Goal: Task Accomplishment & Management: Complete application form

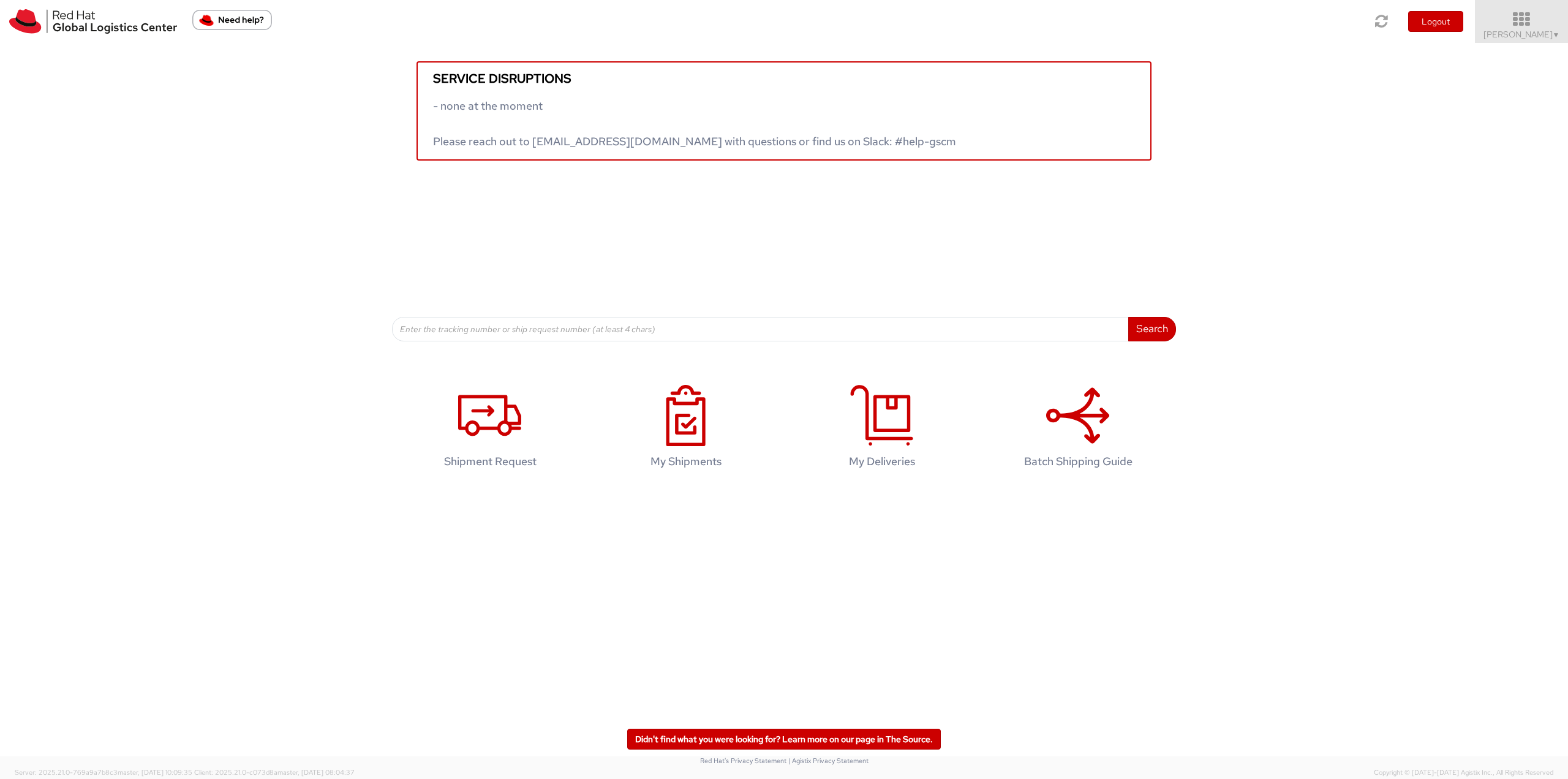
click at [1520, 21] on icon at bounding box center [1521, 19] width 107 height 17
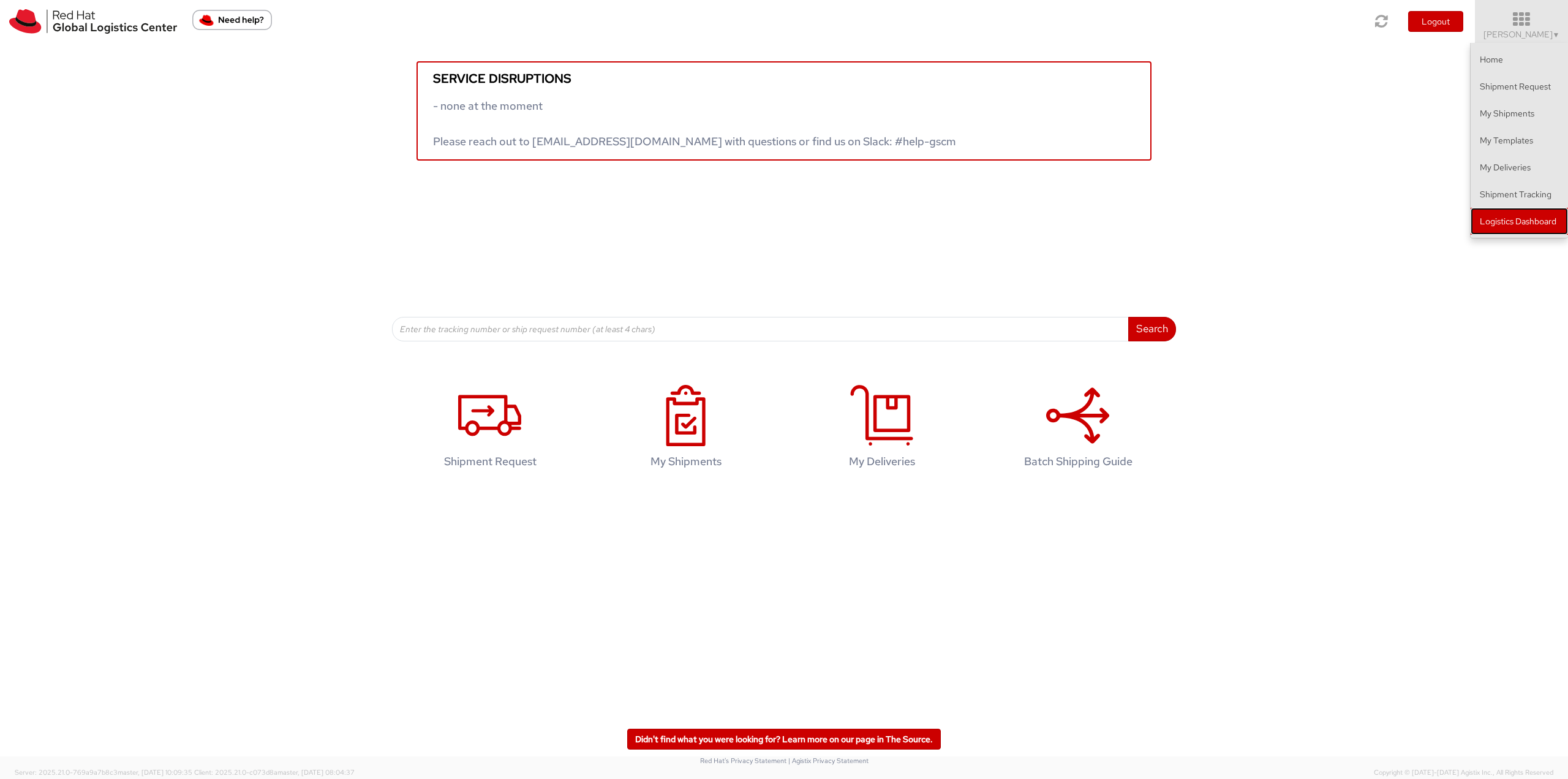
click at [1519, 223] on link "Logistics Dashboard" at bounding box center [1519, 221] width 97 height 27
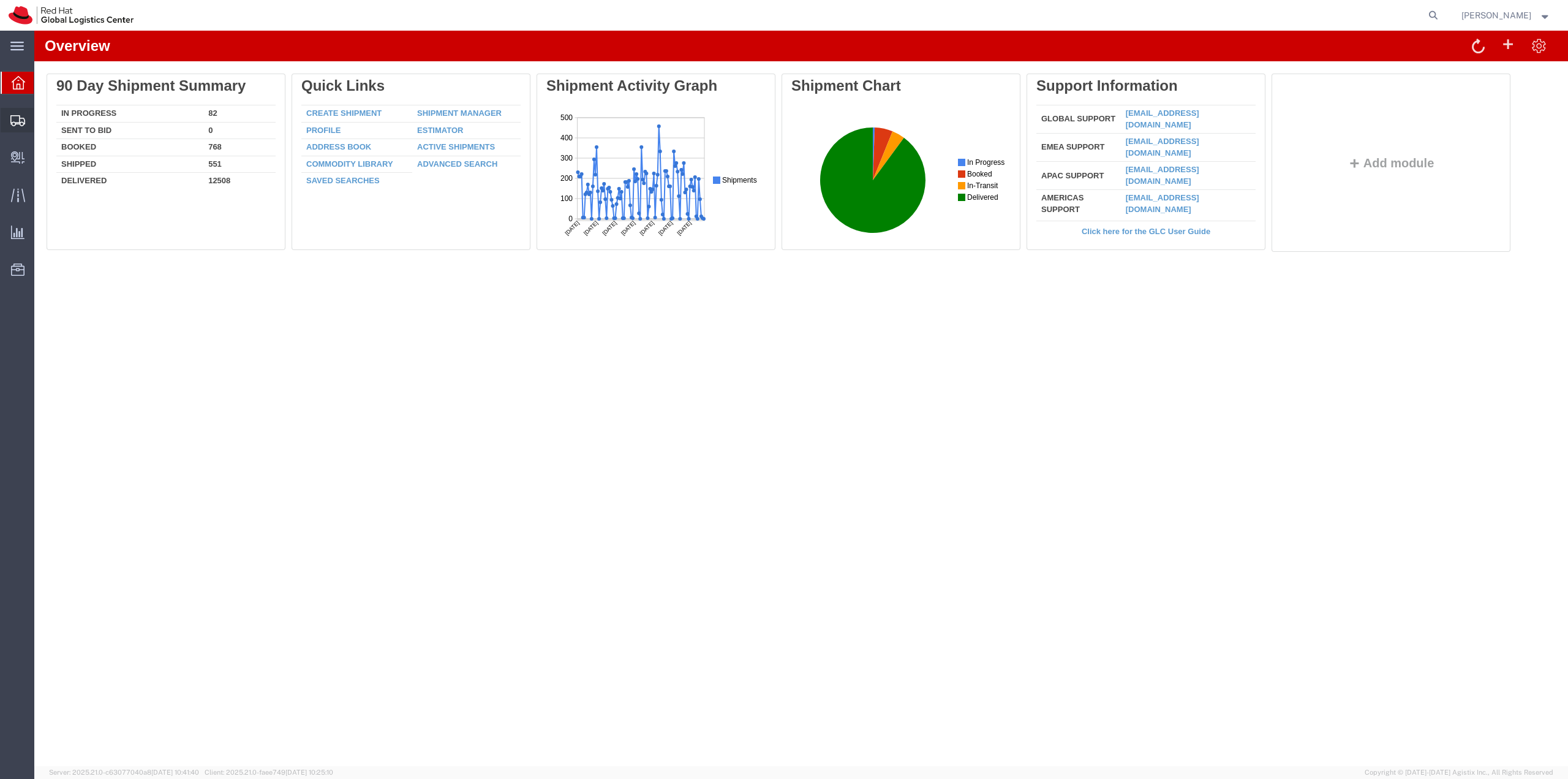
click at [0, 0] on span "Shipment Manager" at bounding box center [0, 0] width 0 height 0
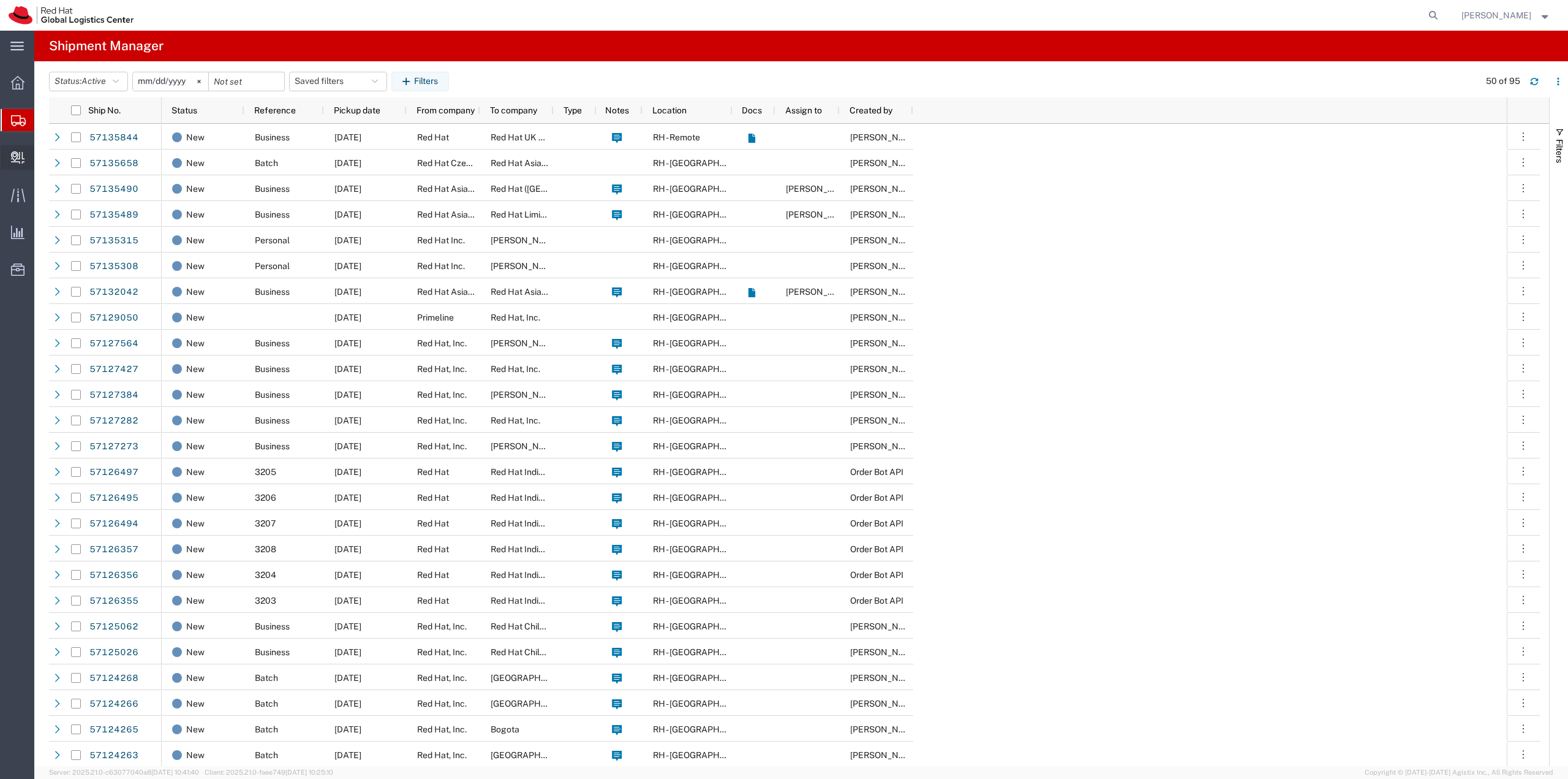
click at [0, 0] on span "Create Delivery" at bounding box center [0, 0] width 0 height 0
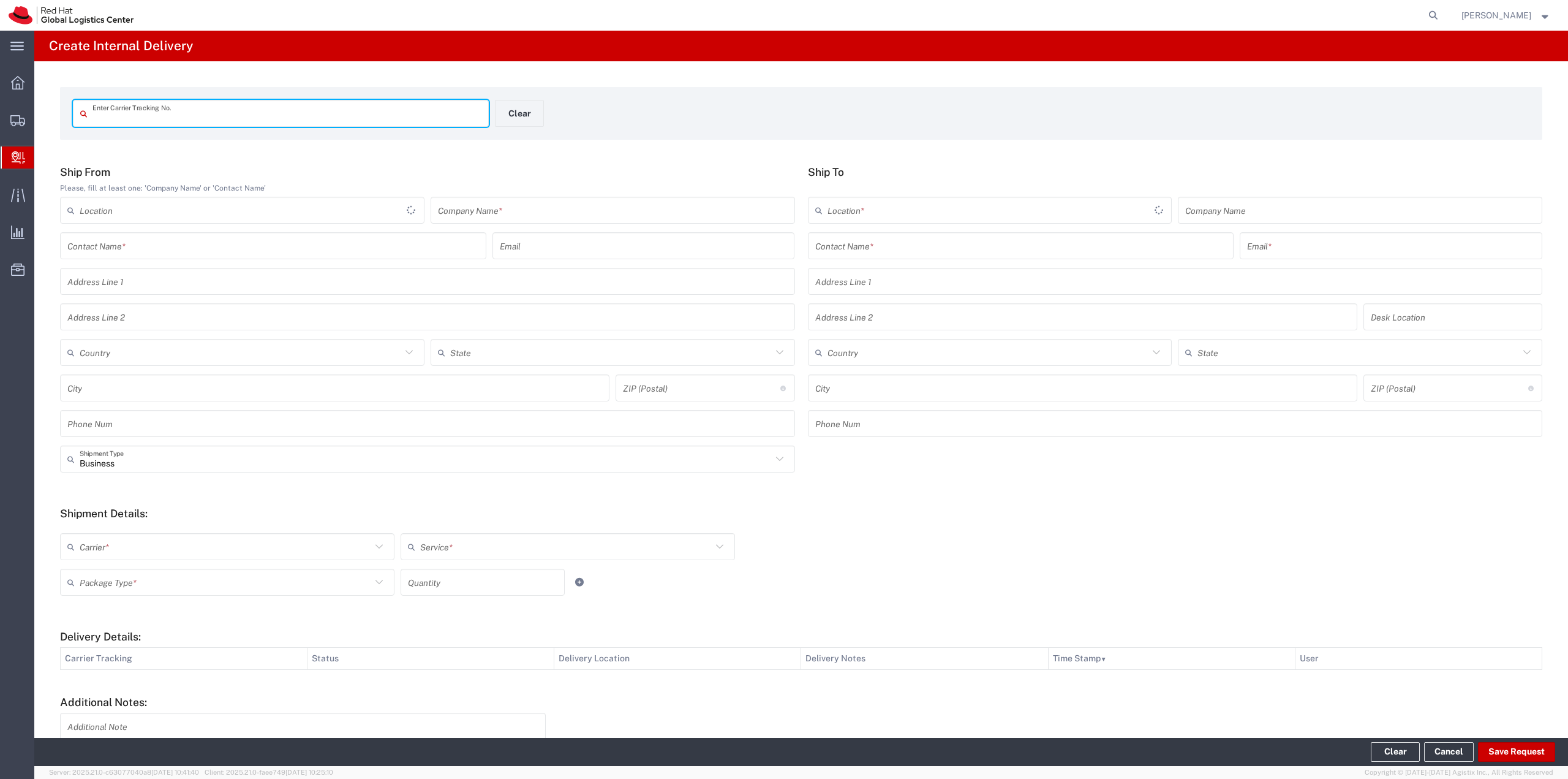
click at [175, 111] on input "text" at bounding box center [287, 113] width 389 height 21
click at [232, 119] on input "text" at bounding box center [287, 113] width 389 height 21
type input "tba325130372141"
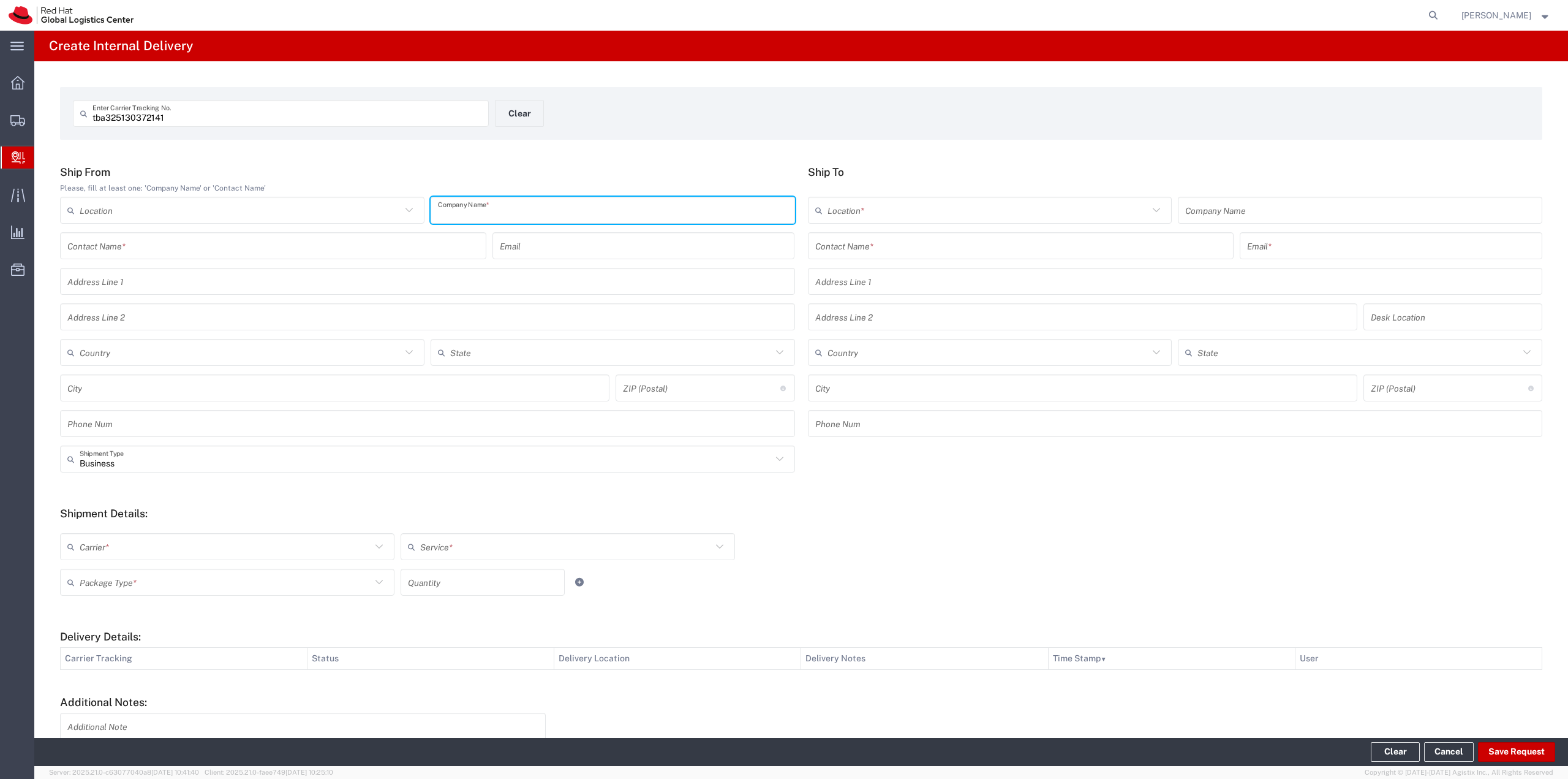
click at [461, 202] on input "text" at bounding box center [613, 210] width 350 height 21
type input "Amazon"
click at [116, 354] on input "text" at bounding box center [240, 353] width 322 height 21
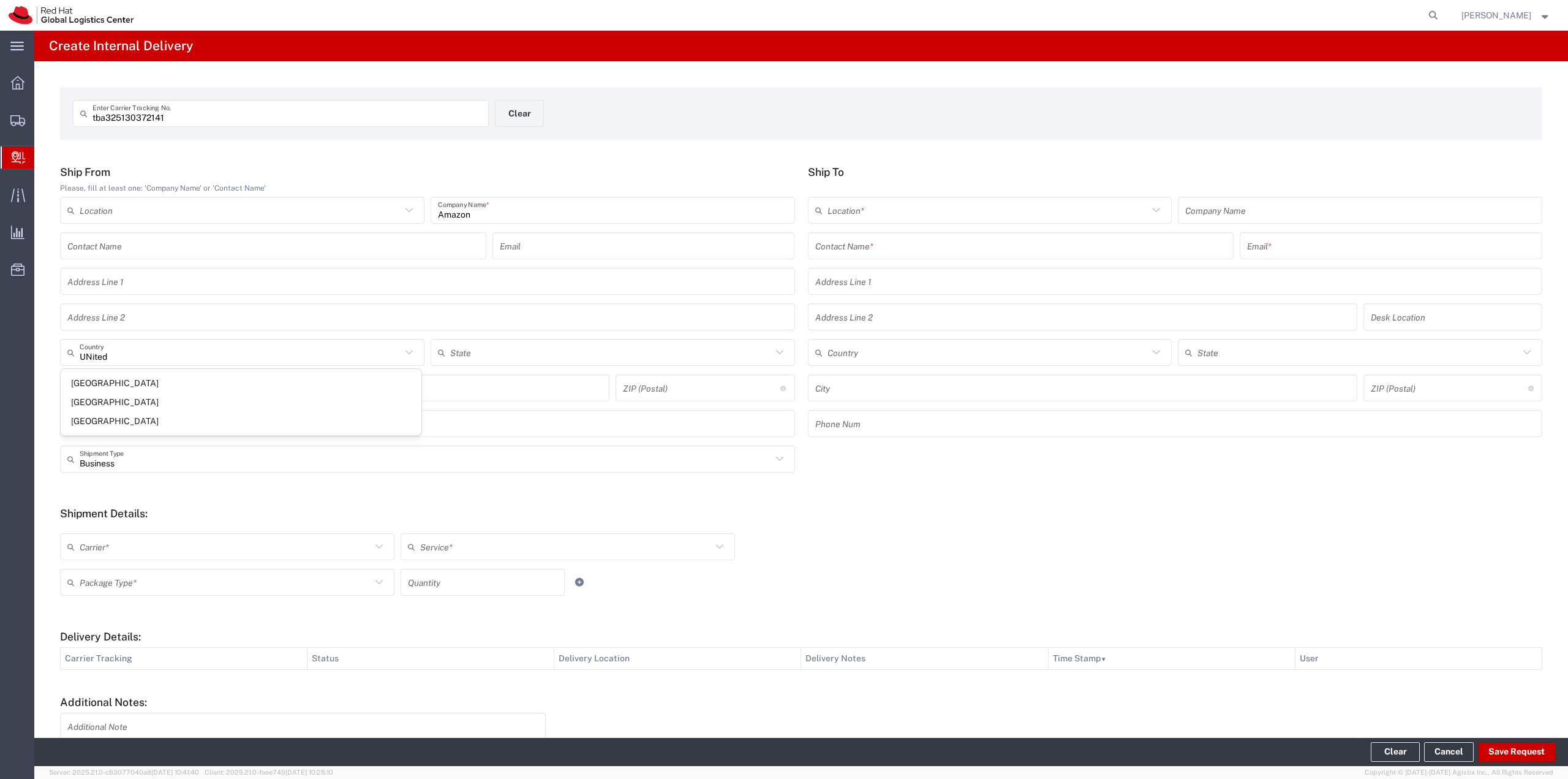
drag, startPoint x: 116, startPoint y: 420, endPoint x: 128, endPoint y: 411, distance: 15.0
click at [116, 420] on span "[GEOGRAPHIC_DATA]" at bounding box center [241, 421] width 361 height 19
type input "[GEOGRAPHIC_DATA]"
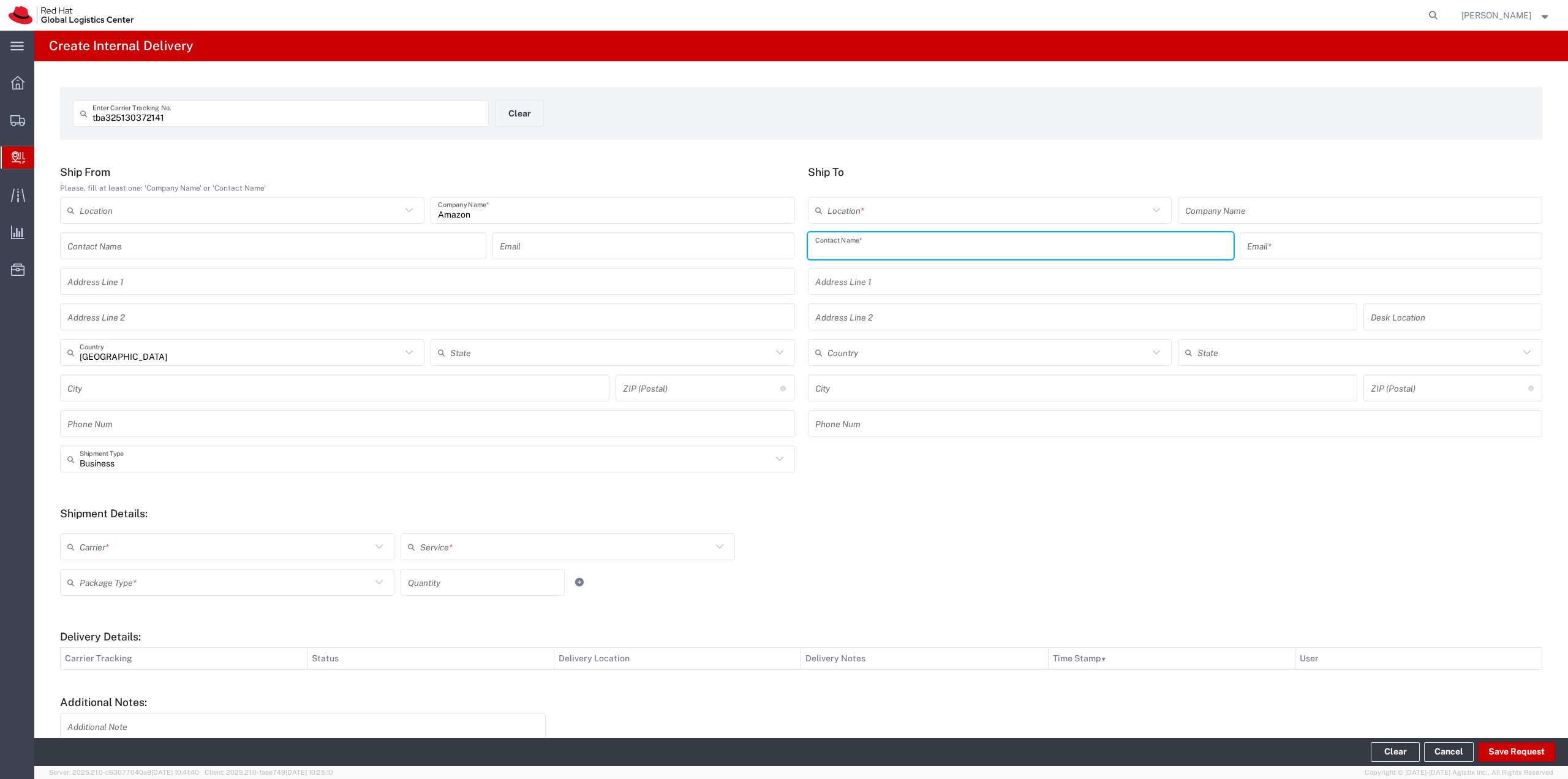
click at [901, 250] on input "text" at bounding box center [1021, 246] width 412 height 21
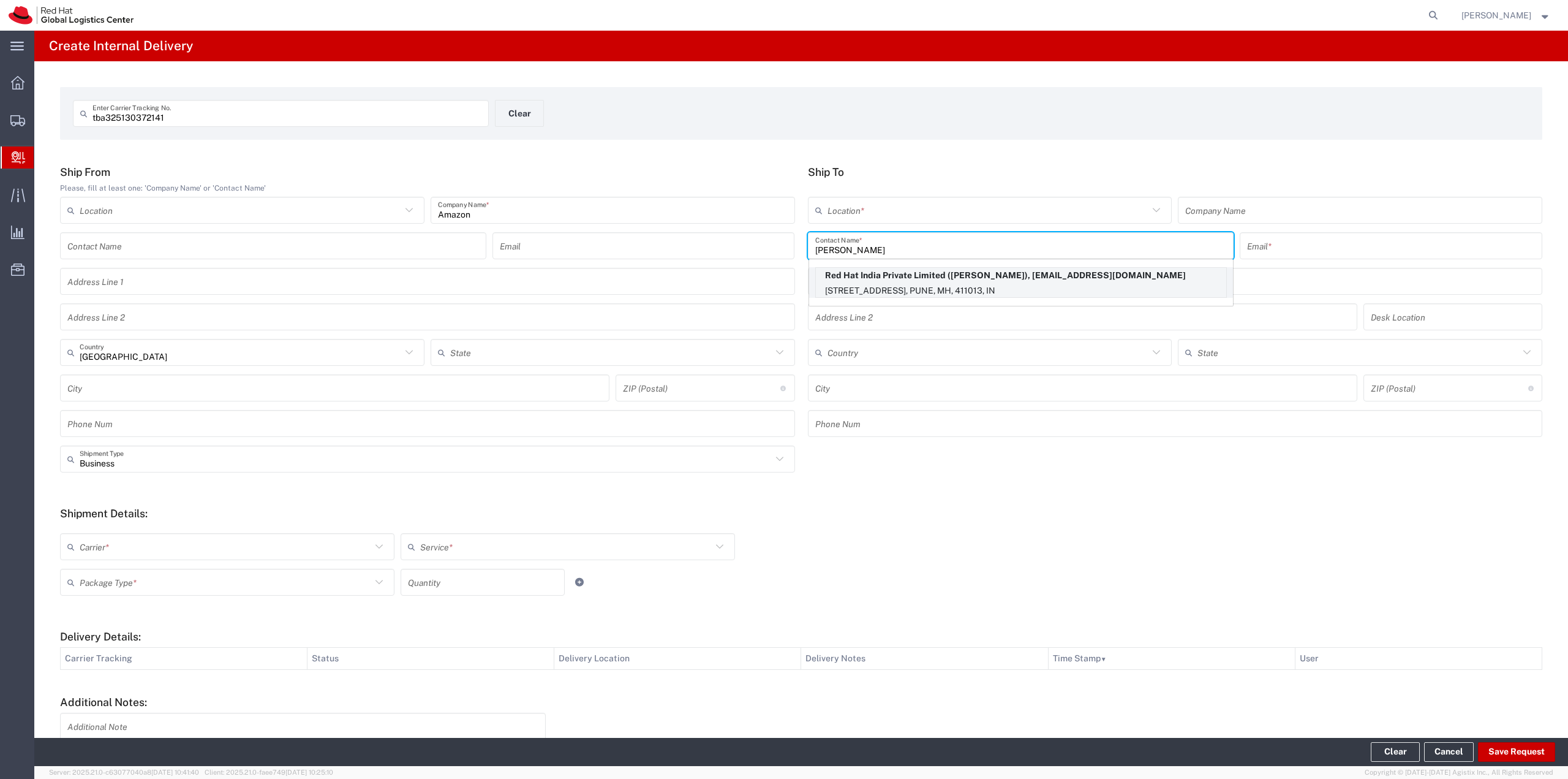
type input "[PERSON_NAME]"
click at [902, 283] on p "[STREET_ADDRESS], PUNE, MH, 411013, IN" at bounding box center [1021, 290] width 410 height 15
type input "RH - Pune - Tower 6"
type input "Red Hat India Private Limited"
type input "[PERSON_NAME]"
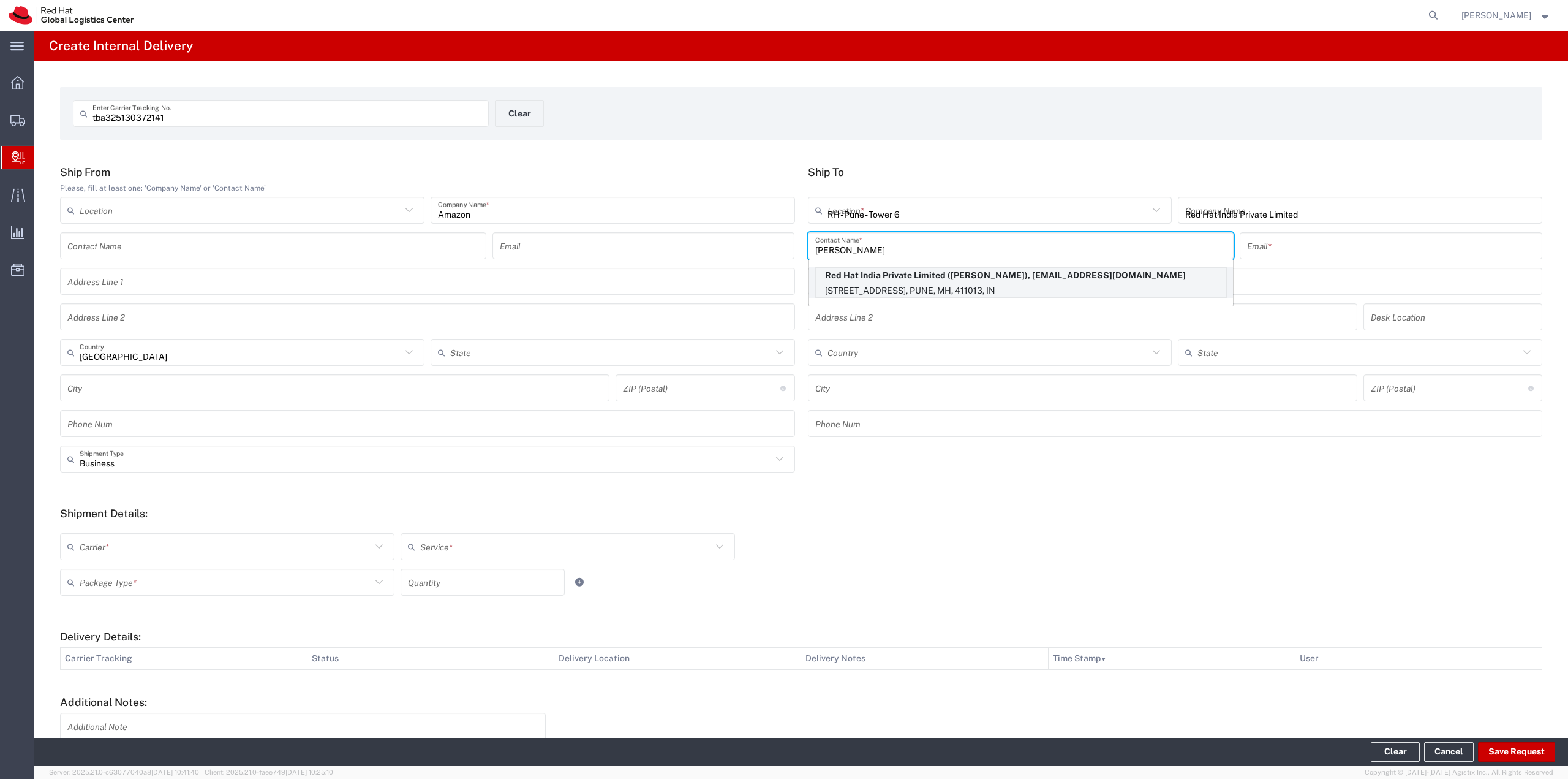
type input "[EMAIL_ADDRESS][DOMAIN_NAME]"
type input "[STREET_ADDRESS]"
type input "[GEOGRAPHIC_DATA], [GEOGRAPHIC_DATA]"
type input "3N177"
type input "[GEOGRAPHIC_DATA]"
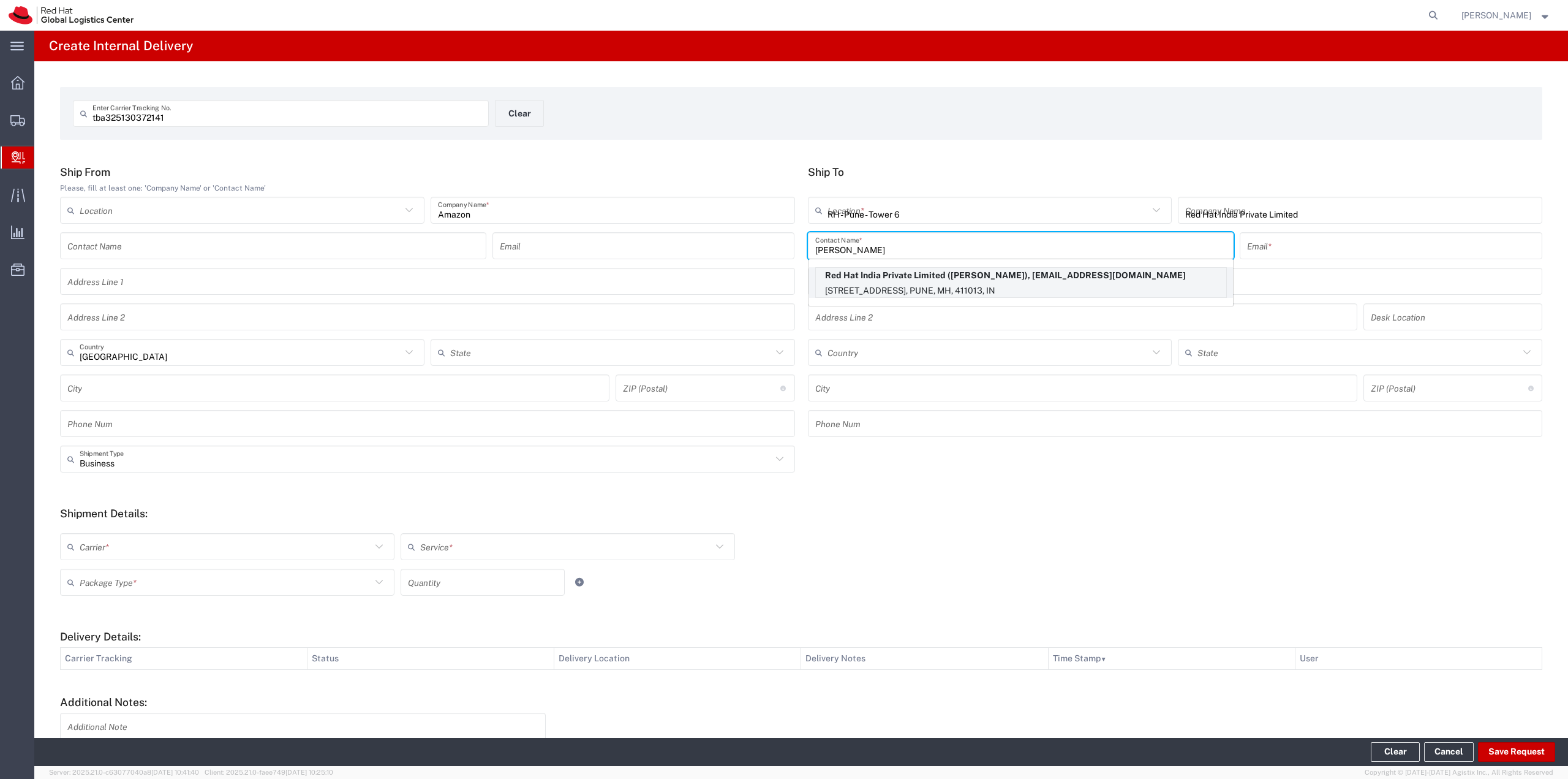
type input "[GEOGRAPHIC_DATA]"
type input "411013"
type input "912066816955"
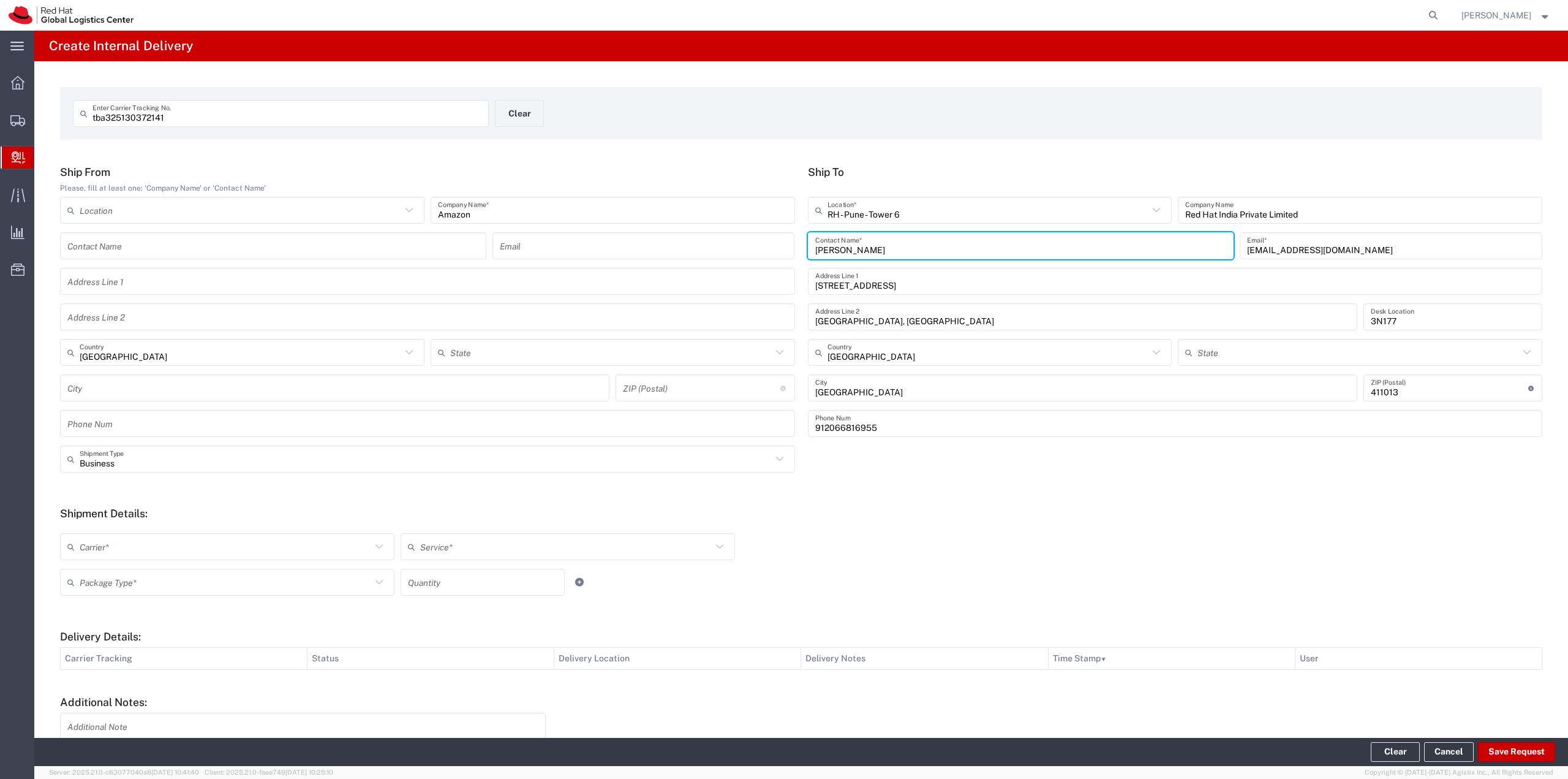
type input "Mahārāshtra"
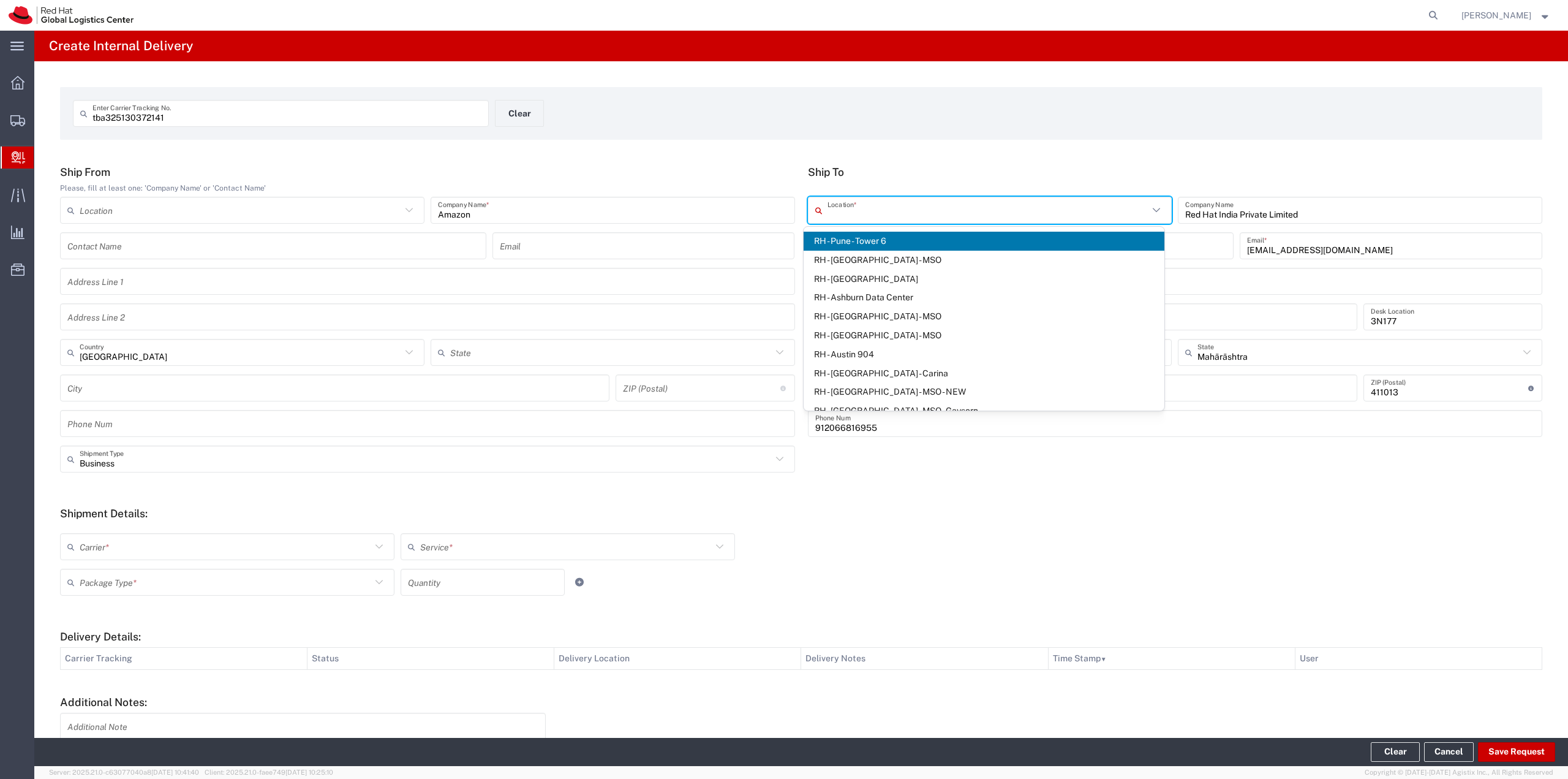
drag, startPoint x: 1113, startPoint y: 204, endPoint x: 534, endPoint y: 166, distance: 580.2
click at [534, 166] on div "Ship From Please, fill at least one: 'Company Name' or 'Contact Name' Location …" at bounding box center [801, 305] width 1495 height 280
type input "RH - Pune - Tower 6Ral"
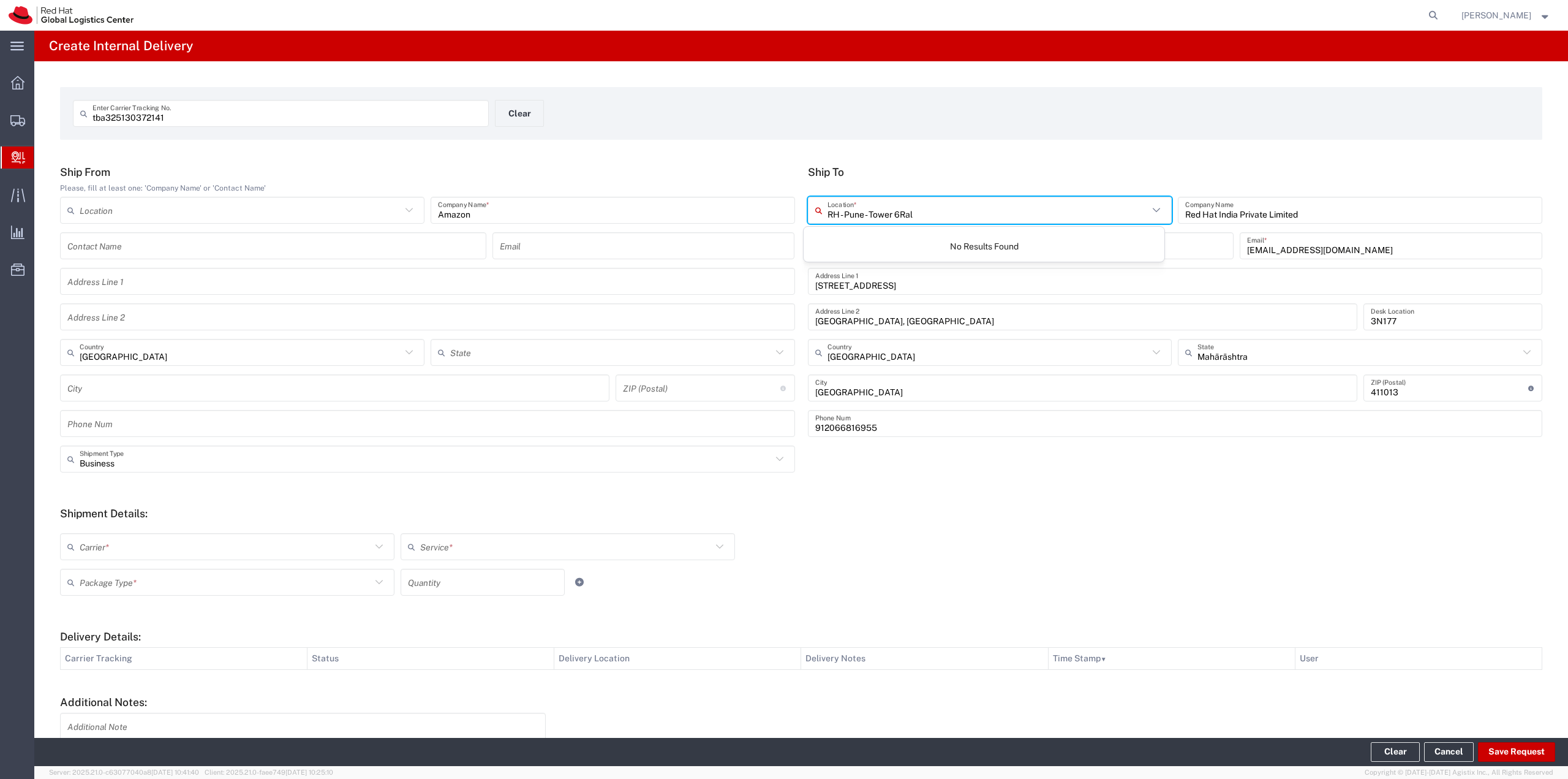
drag, startPoint x: 1026, startPoint y: 201, endPoint x: 354, endPoint y: 164, distance: 673.0
click at [354, 164] on div "tba325130372141 Enter Carrier Tracking No. Clear Ship From Please, fill at leas…" at bounding box center [801, 448] width 1534 height 775
click at [829, 256] on span "RH - [GEOGRAPHIC_DATA]" at bounding box center [984, 259] width 361 height 19
type input "RH - [GEOGRAPHIC_DATA]"
type input "Red Hat, Inc."
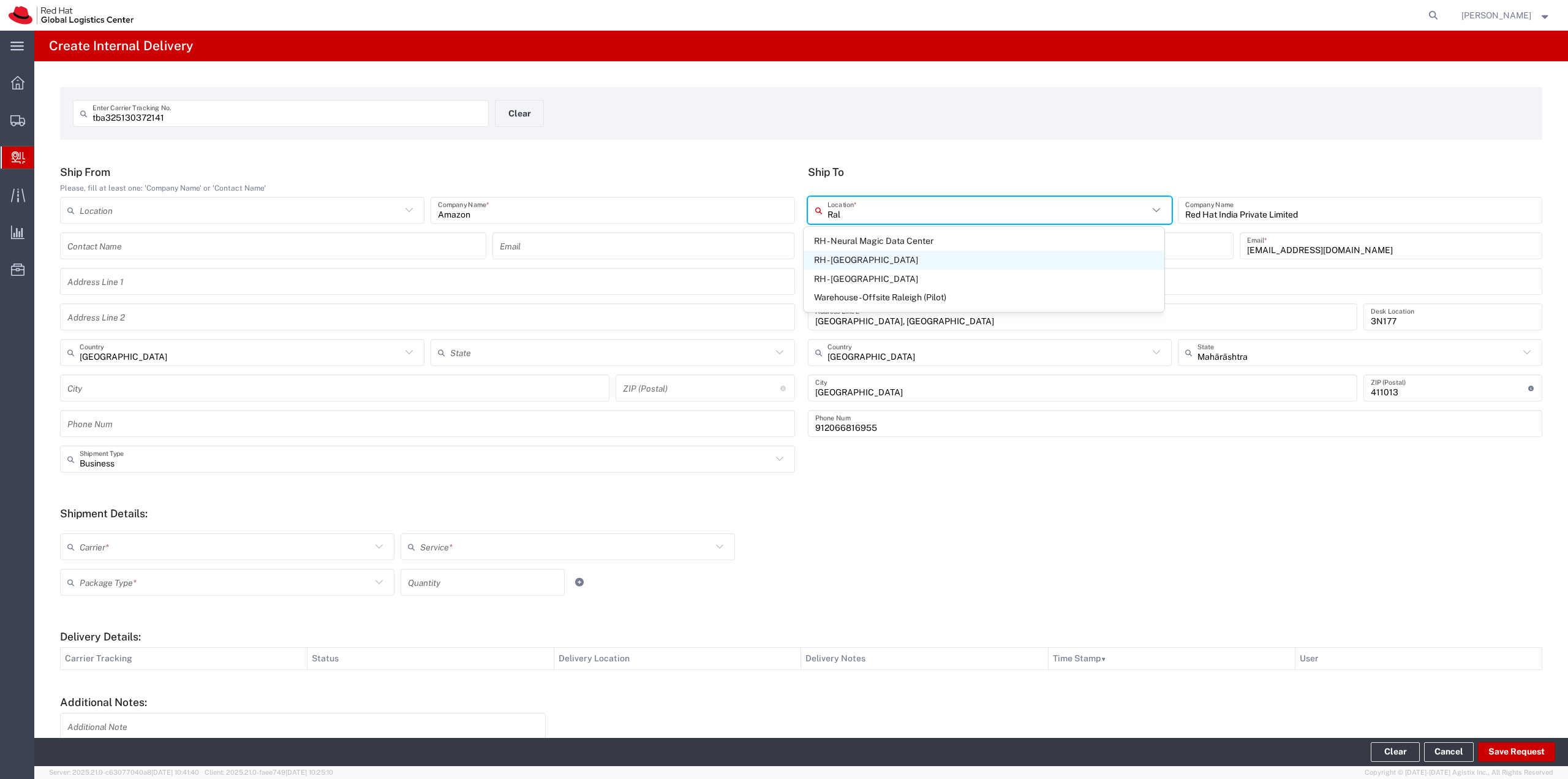
type input "[STREET_ADDRESS]"
type input "[GEOGRAPHIC_DATA]"
type input "RALEIGH"
type input "27601"
type input "[PHONE_NUMBER]"
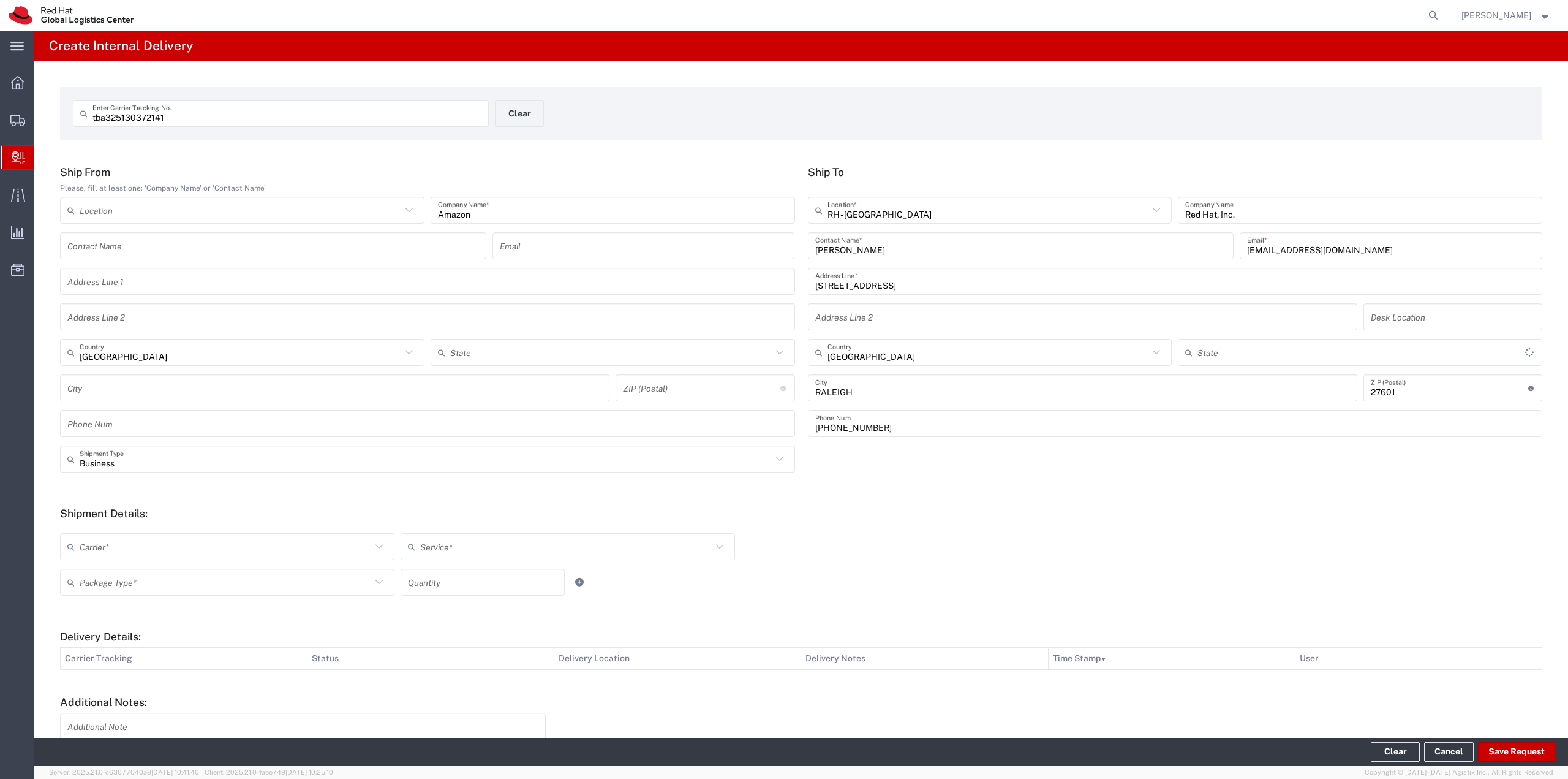
type input "[US_STATE]"
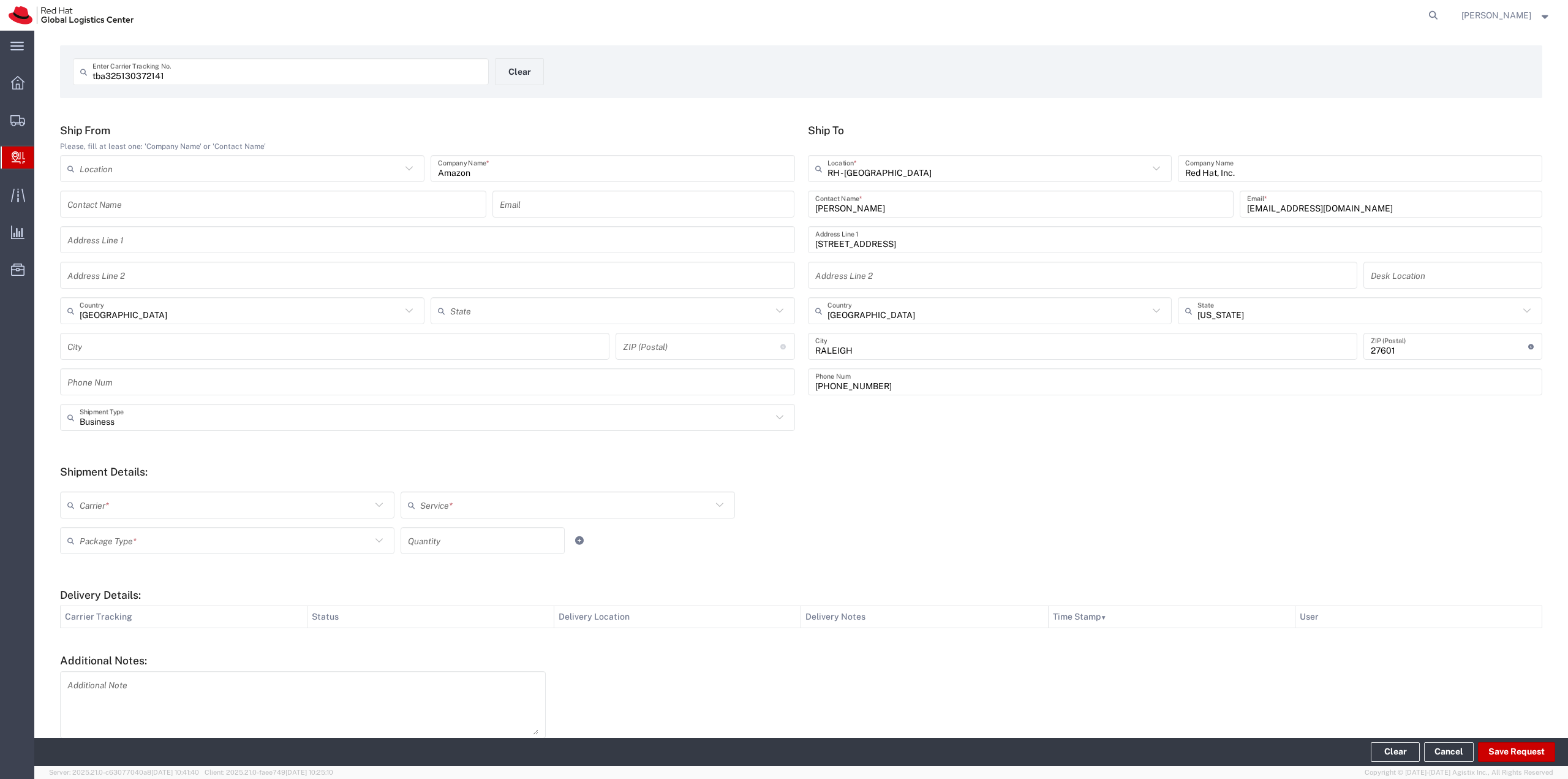
scroll to position [61, 0]
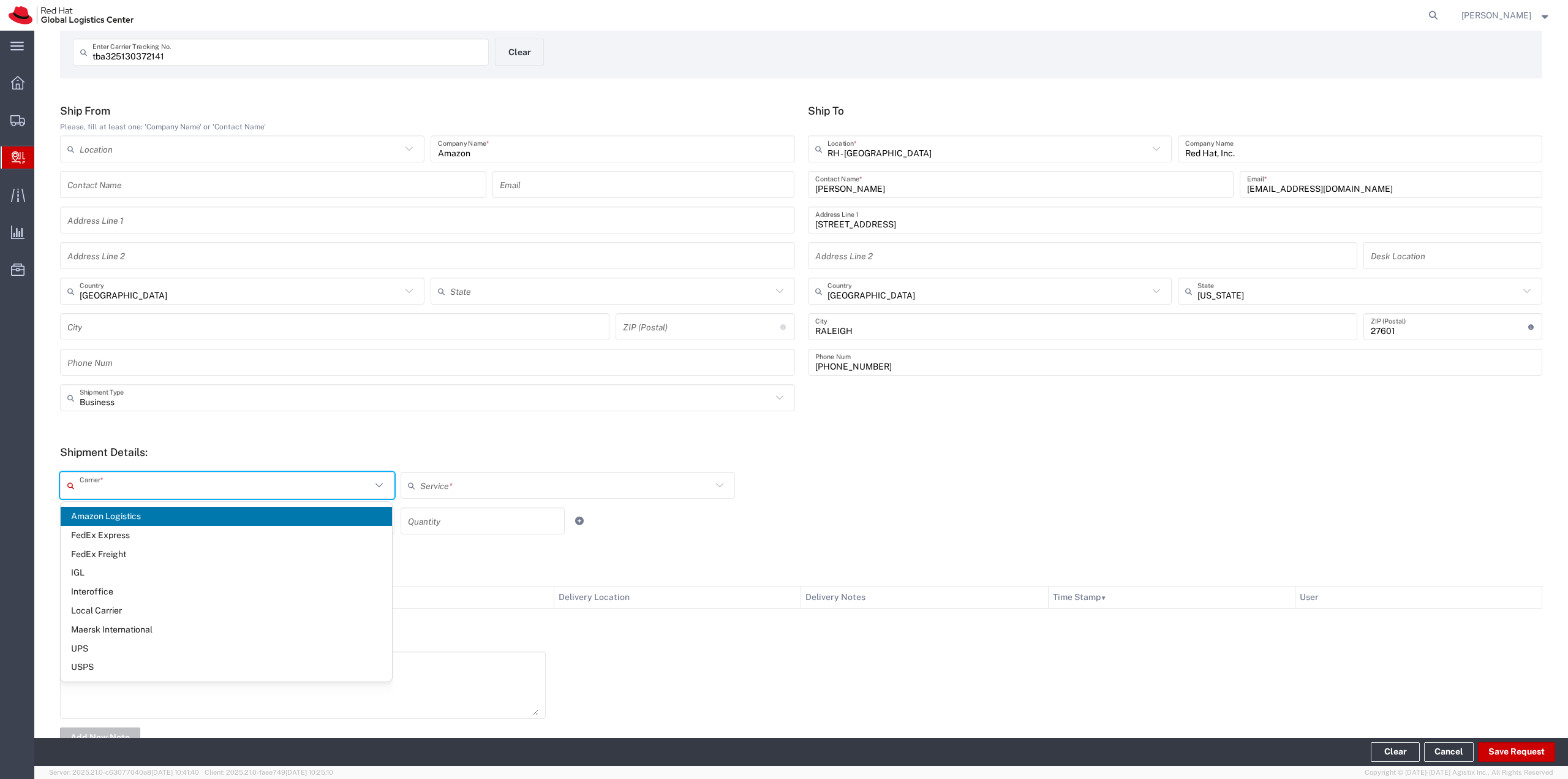
click at [185, 492] on input "text" at bounding box center [225, 485] width 292 height 21
drag, startPoint x: 137, startPoint y: 514, endPoint x: 398, endPoint y: 518, distance: 261.0
click at [138, 513] on span "Amazon Logistics" at bounding box center [226, 516] width 331 height 19
type input "Amazon Logistics"
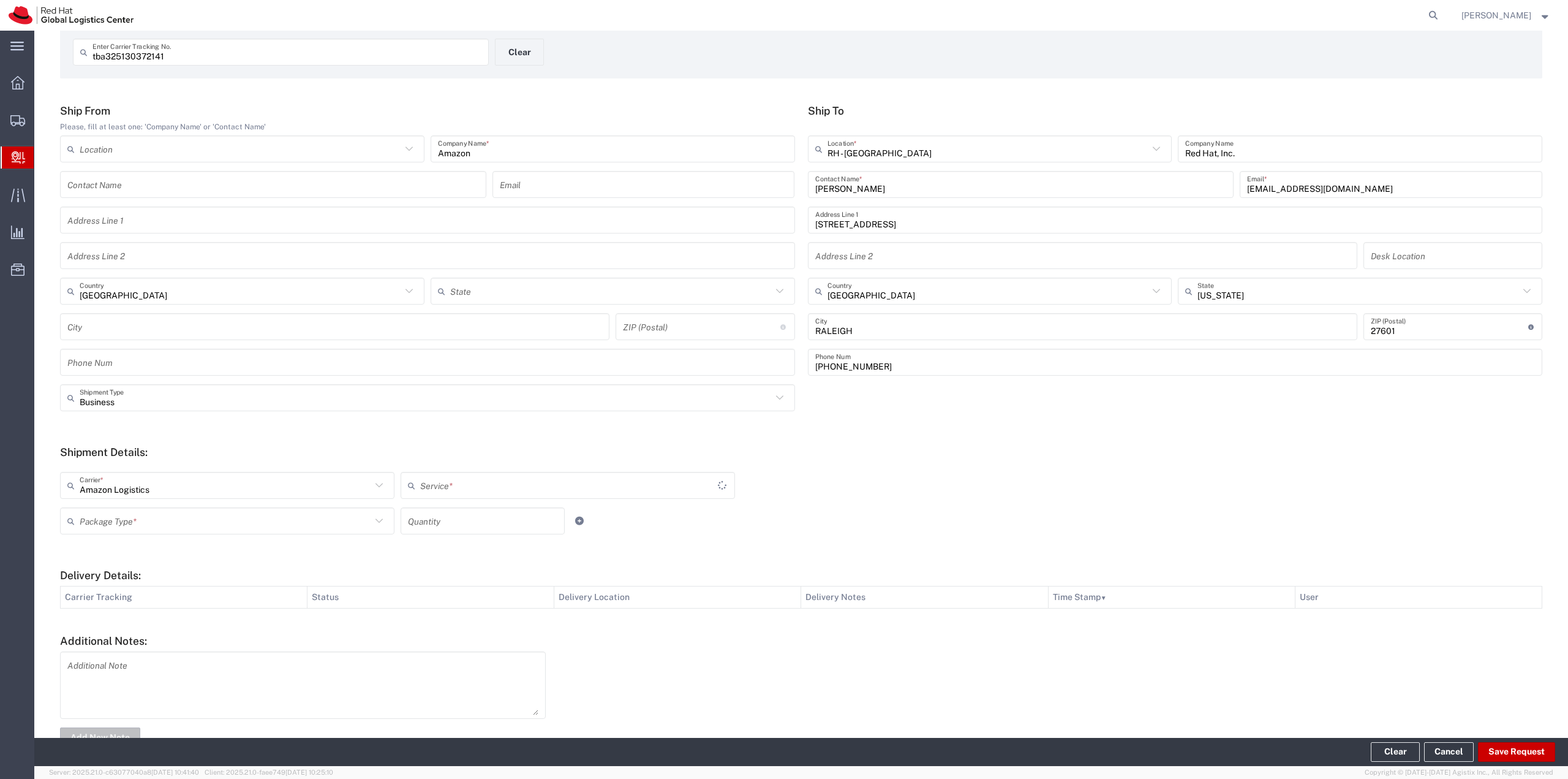
click at [473, 485] on input "text" at bounding box center [568, 485] width 298 height 21
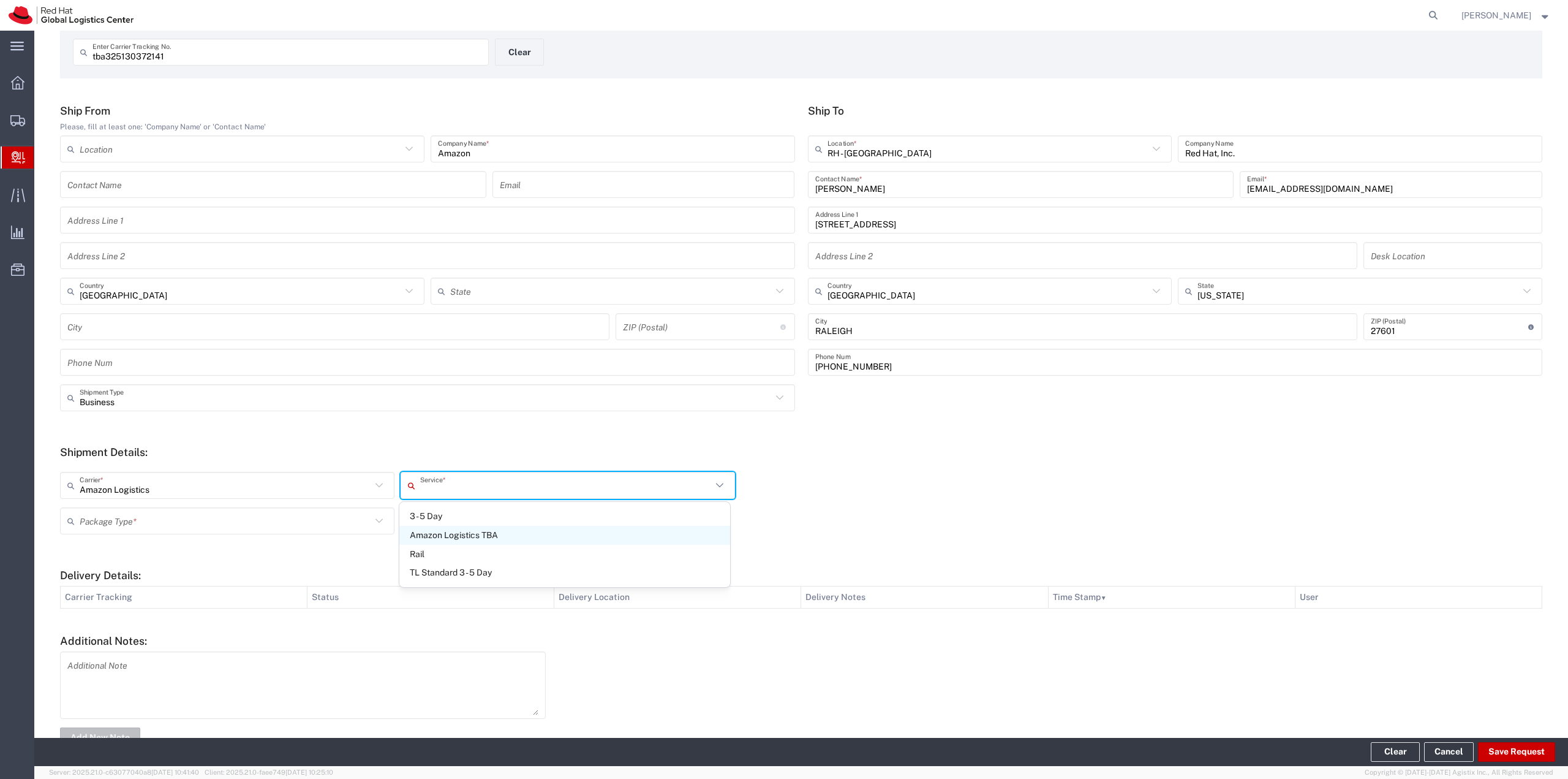
click at [462, 532] on span "Amazon Logistics TBA" at bounding box center [565, 535] width 331 height 19
type input "Amazon Logistics TBA"
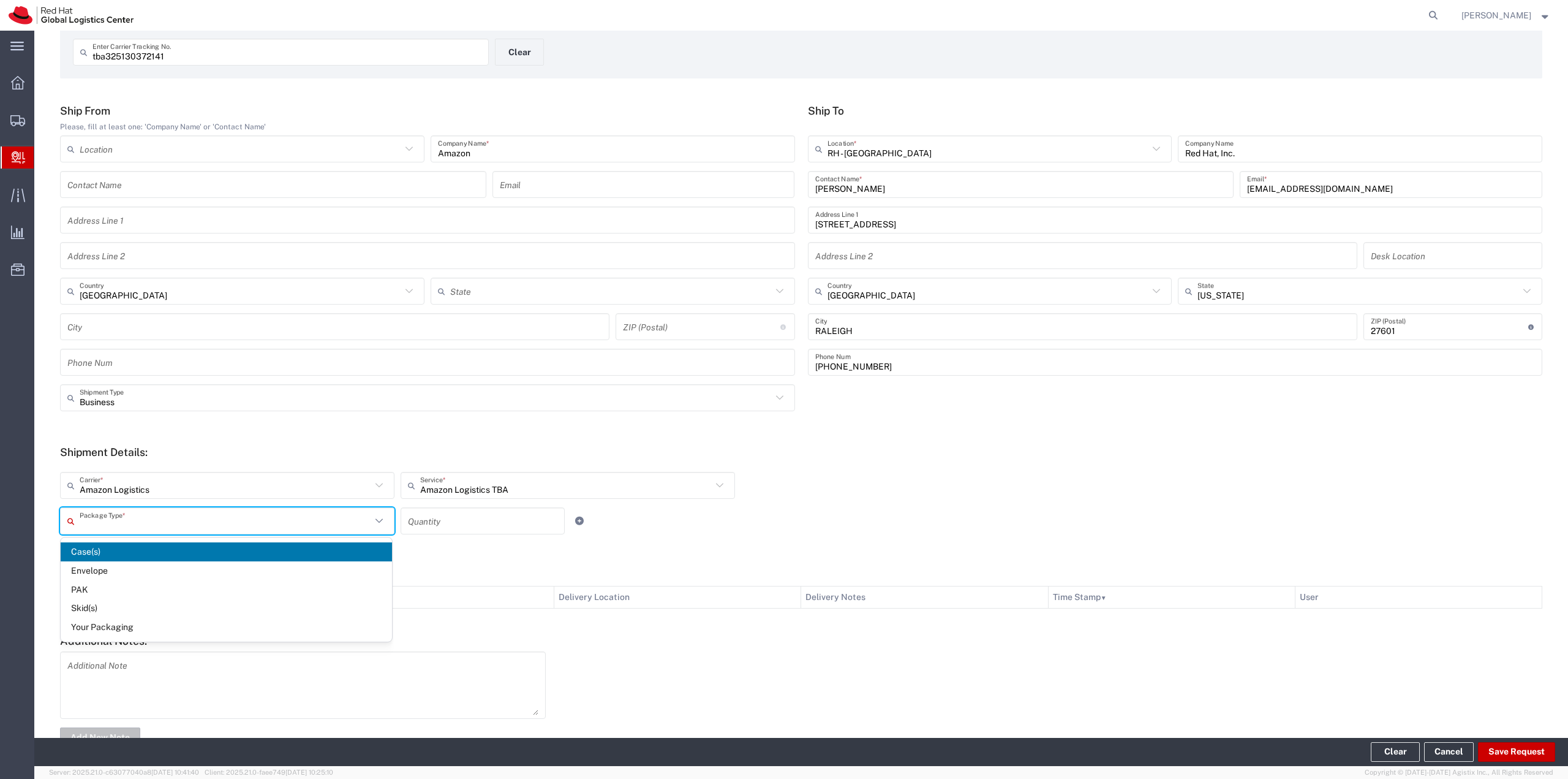
click at [342, 516] on input "text" at bounding box center [225, 521] width 292 height 21
click at [139, 629] on span "Your Packaging" at bounding box center [226, 626] width 331 height 19
type input "Your Packaging"
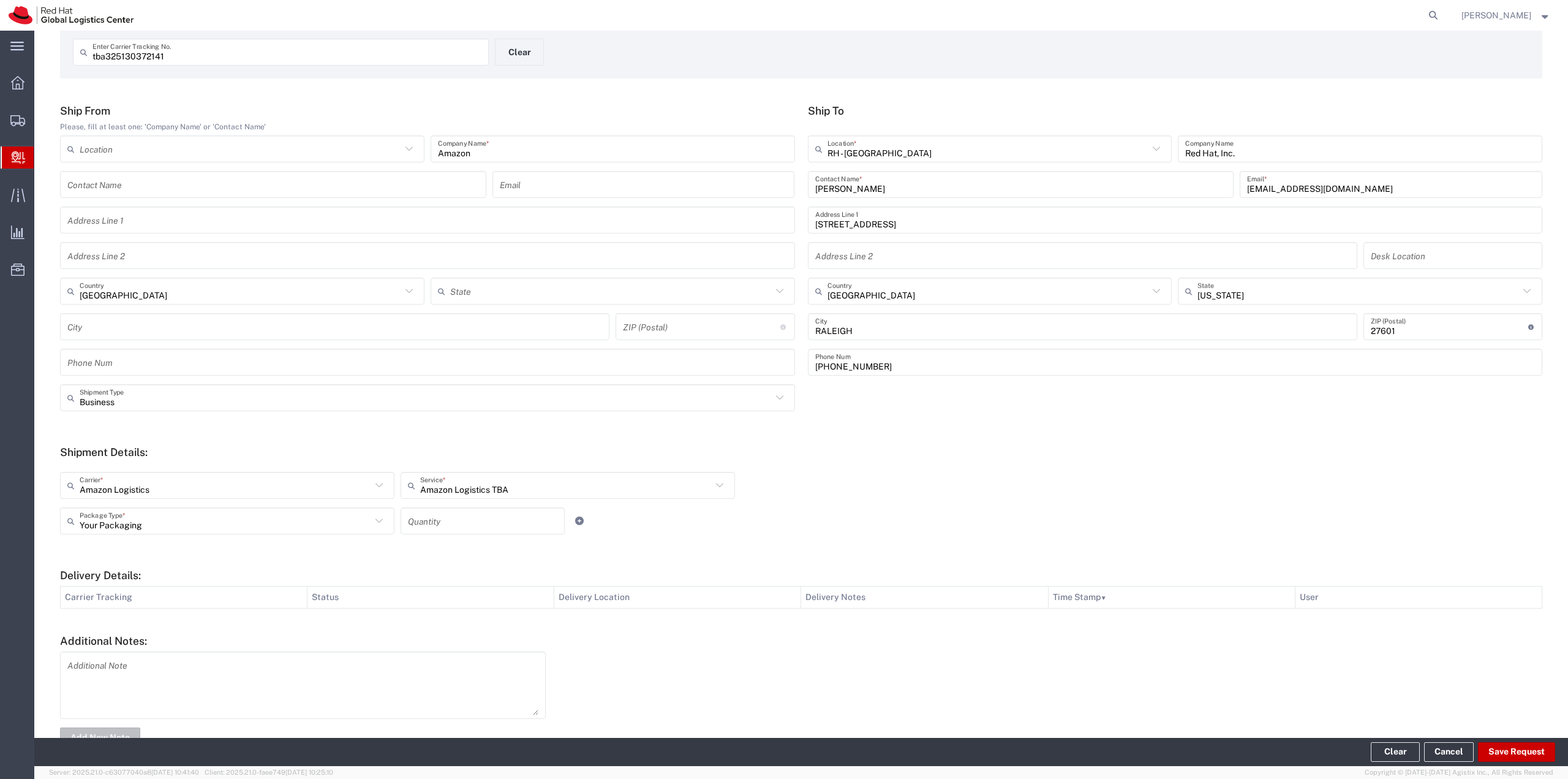
click at [456, 520] on input "number" at bounding box center [482, 521] width 149 height 21
type input "1"
click at [793, 536] on div "Your Packaging Package Type * Case(s) Envelope PAK Skid(s) Your Packaging 1 Qua…" at bounding box center [567, 525] width 1022 height 35
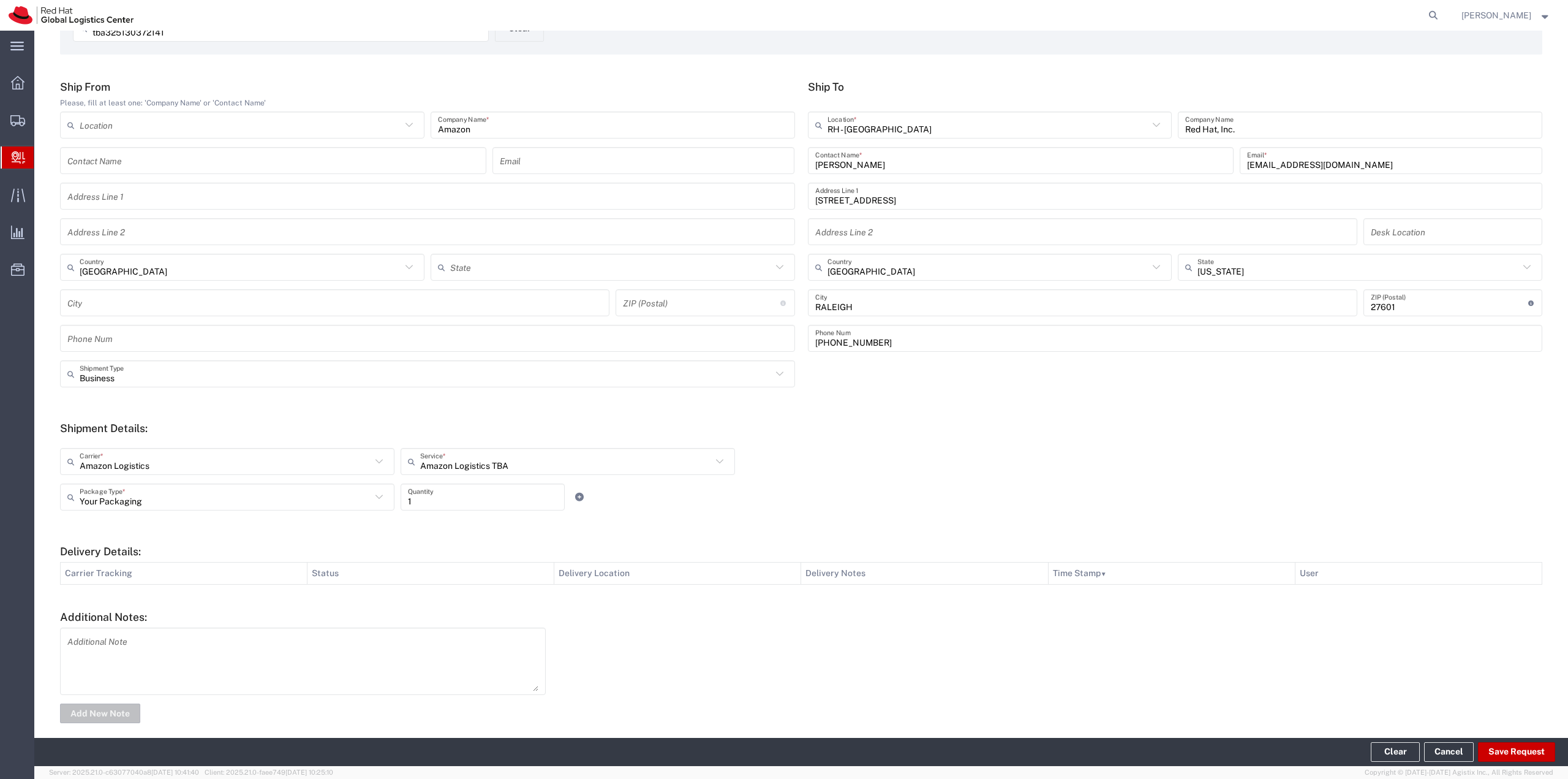
scroll to position [99, 0]
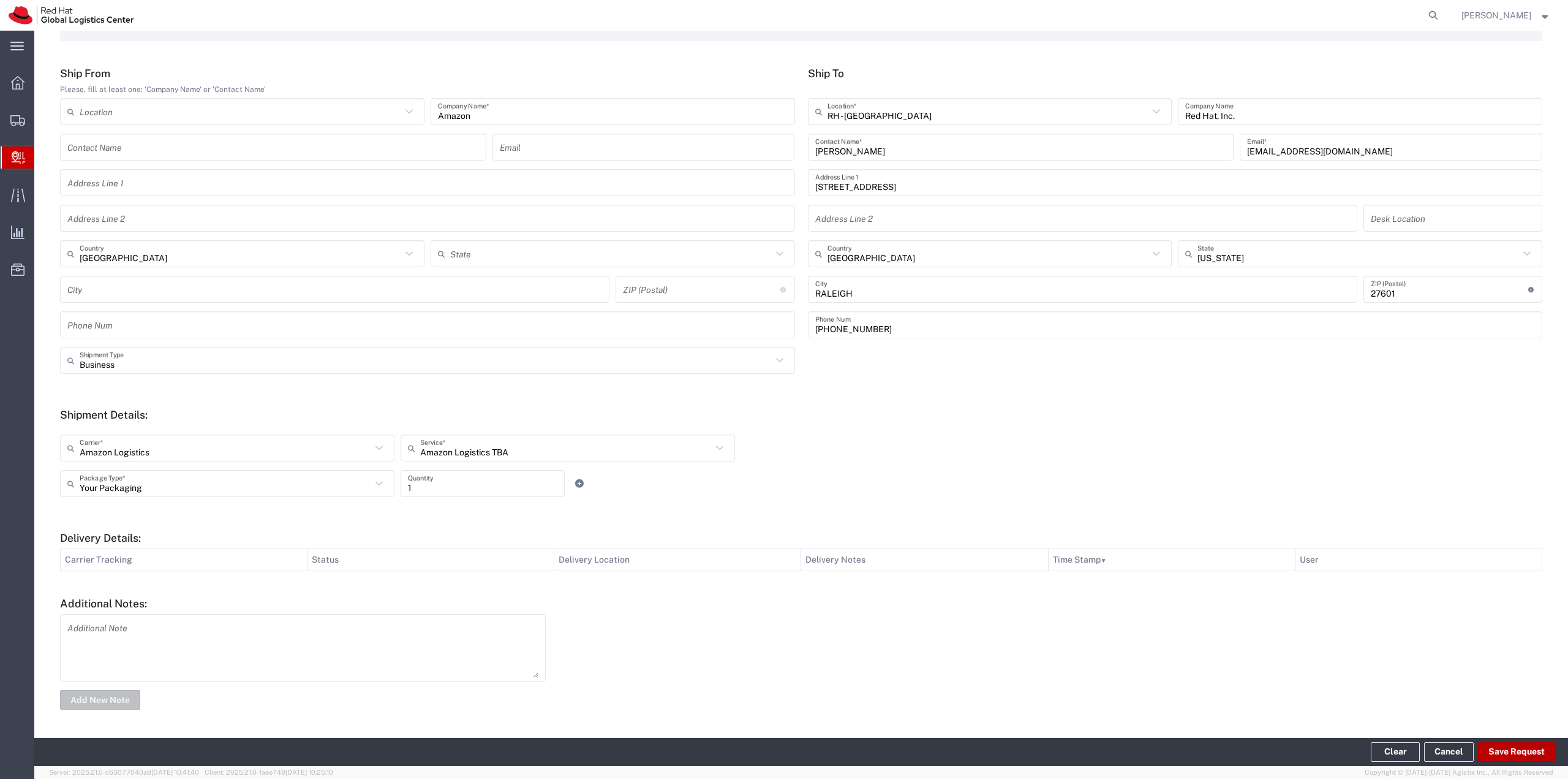
click at [1522, 755] on button "Save Request" at bounding box center [1516, 752] width 77 height 19
type input "[GEOGRAPHIC_DATA]"
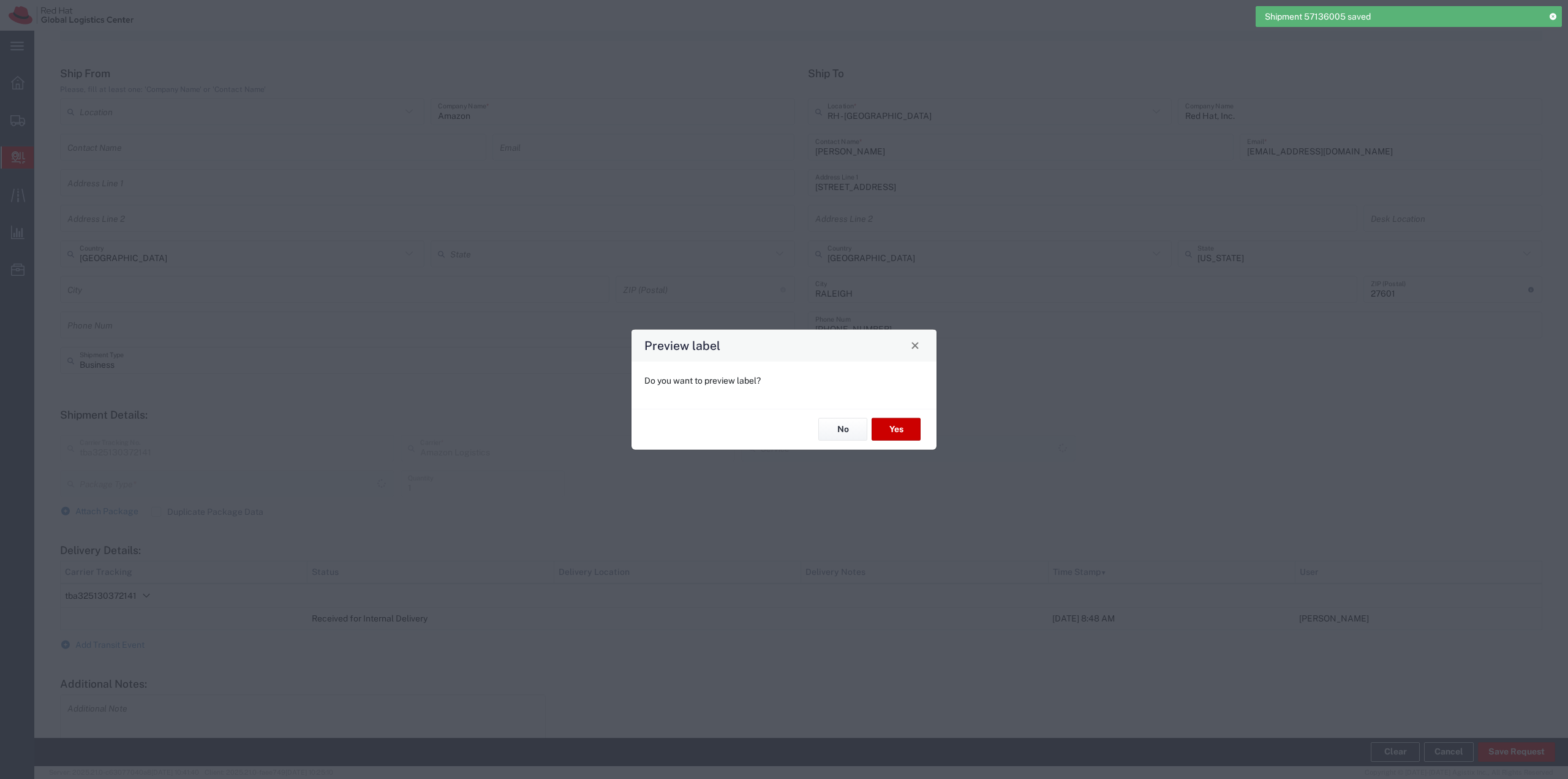
type input "Your Packaging"
type input "Amazon Logistics TBA"
click at [894, 426] on button "Yes" at bounding box center [895, 430] width 49 height 23
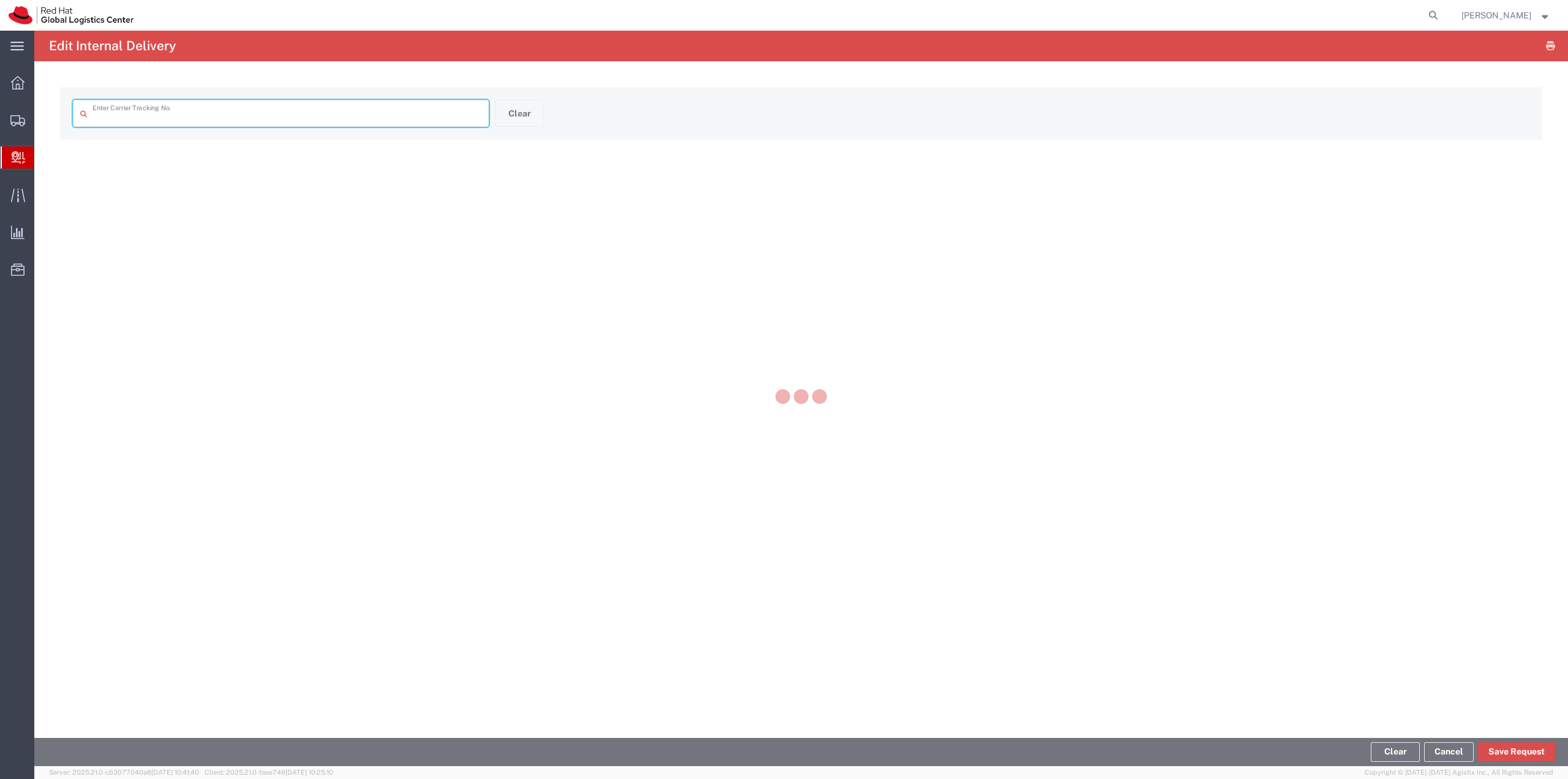
type input "tba325130372141"
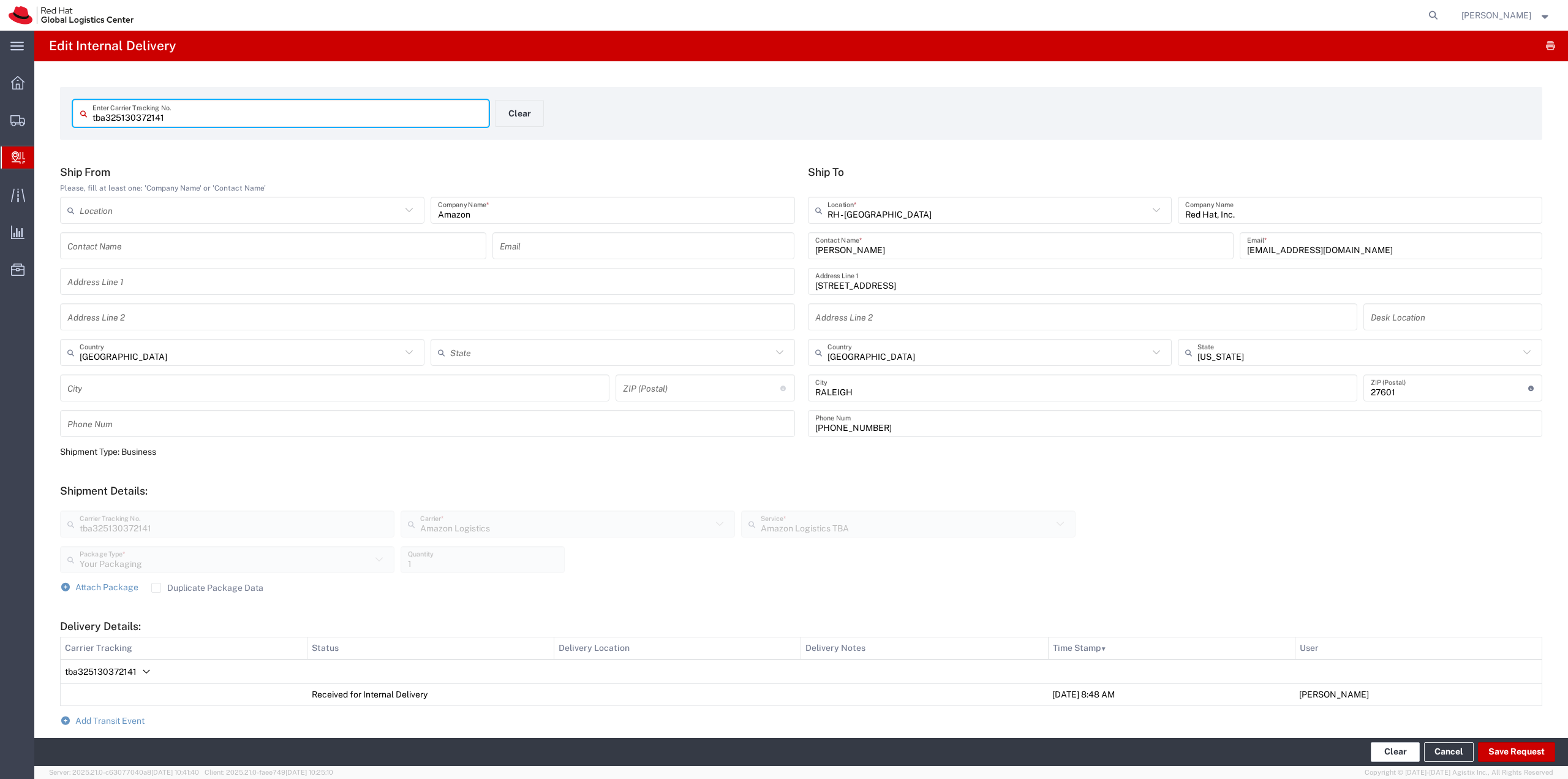
click at [1396, 755] on button "Clear" at bounding box center [1395, 752] width 49 height 19
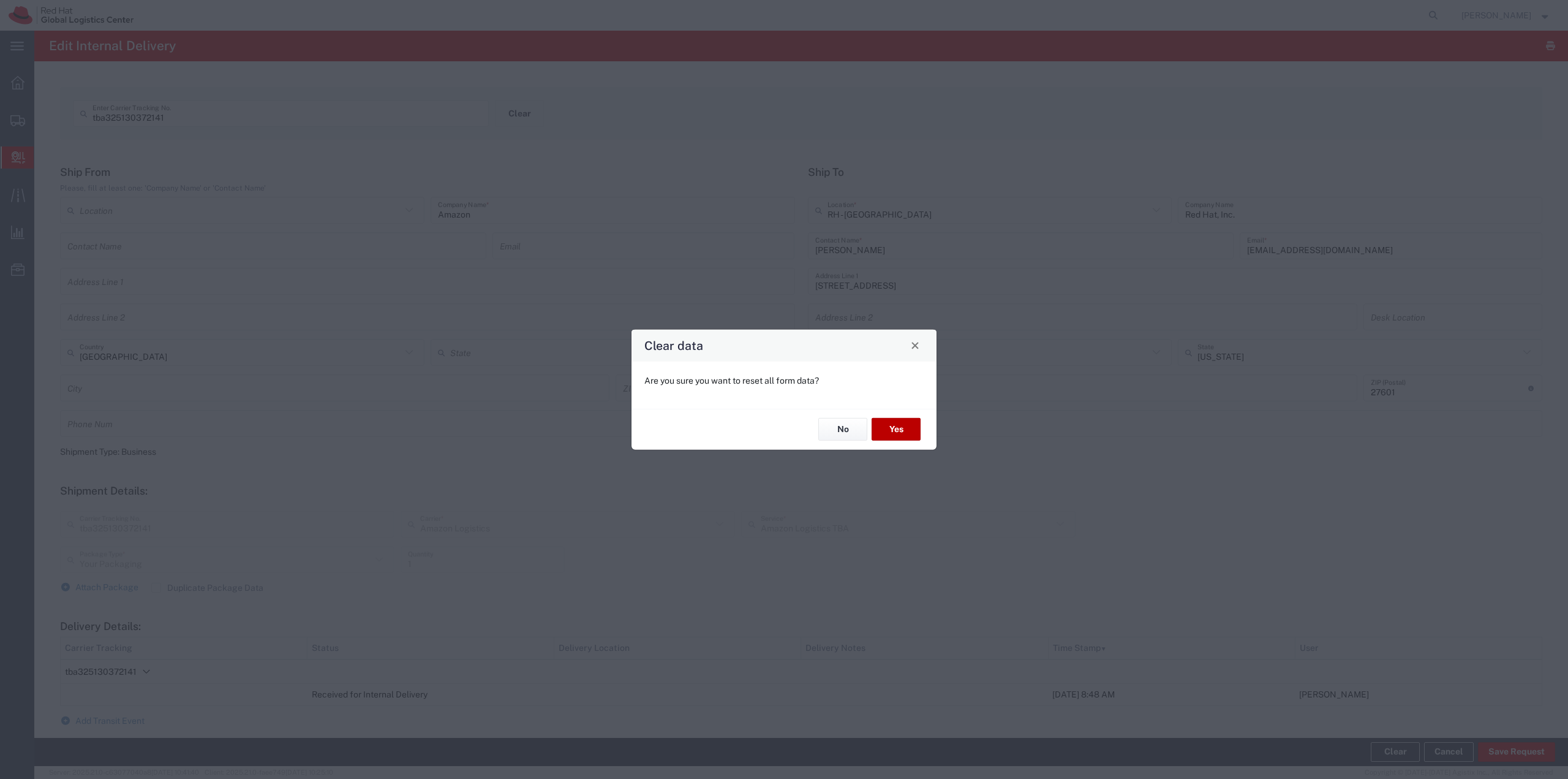
click at [893, 433] on button "Yes" at bounding box center [895, 430] width 49 height 23
